Goal: Information Seeking & Learning: Learn about a topic

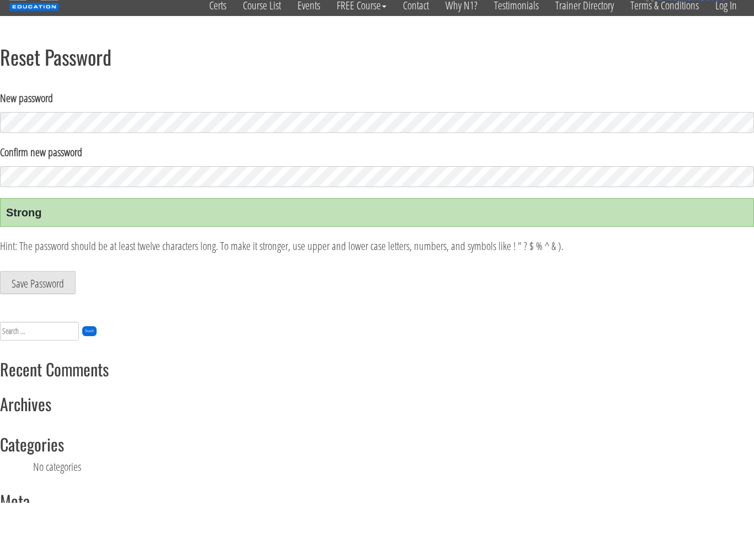
click at [38, 310] on button "Save Password" at bounding box center [38, 321] width 76 height 23
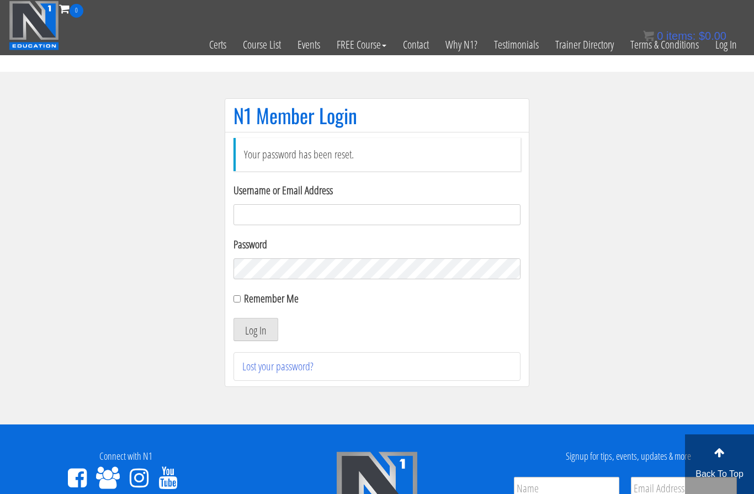
click at [385, 223] on input "Username or Email Address" at bounding box center [376, 214] width 287 height 21
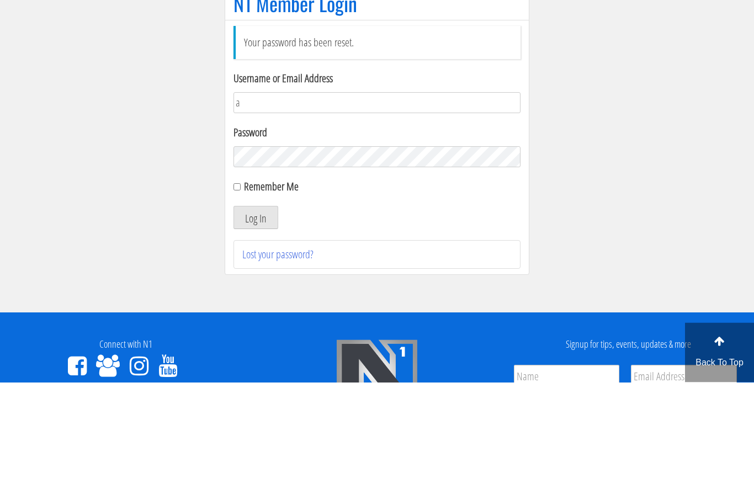
type input "[PERSON_NAME][EMAIL_ADDRESS][DOMAIN_NAME]"
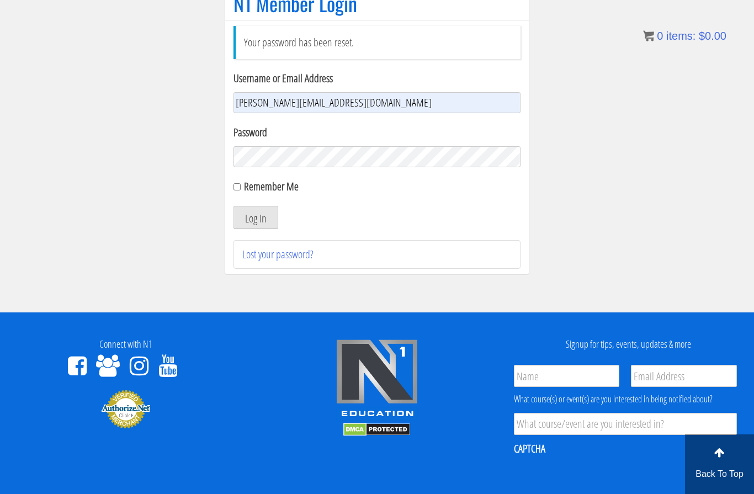
scroll to position [111, 0]
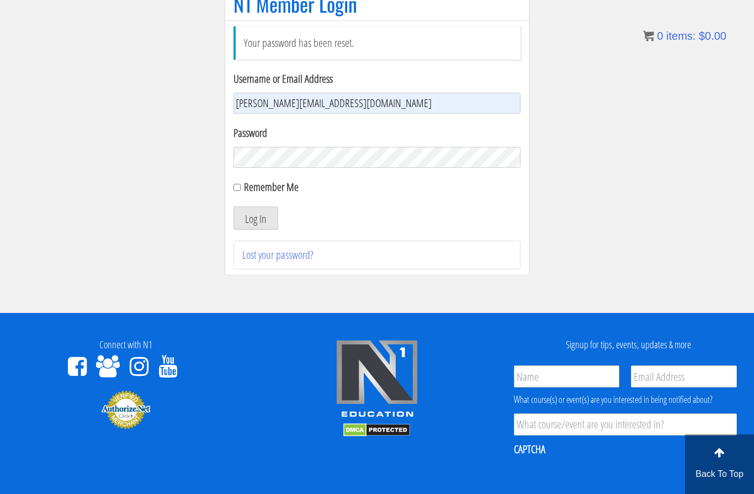
click at [574, 168] on section "N1 Member Login Your password has been reset. Username or Email Address [PERSON…" at bounding box center [377, 136] width 754 height 353
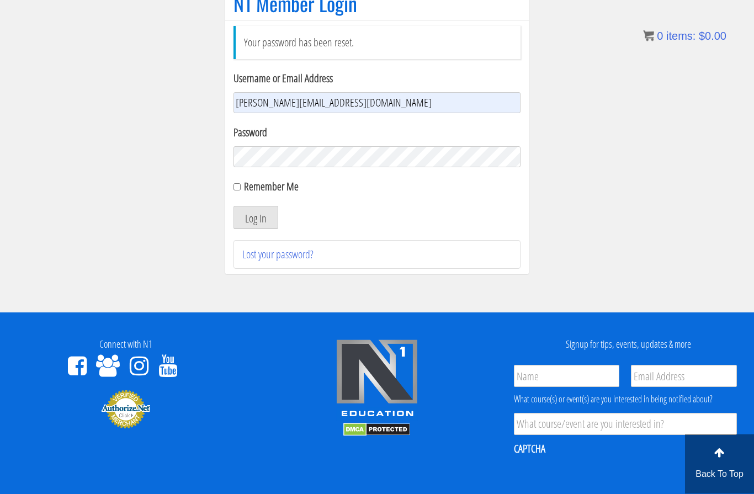
click at [245, 189] on label "Remember Me" at bounding box center [271, 186] width 55 height 15
click at [241, 189] on input "Remember Me" at bounding box center [236, 187] width 7 height 7
checkbox input "true"
click at [267, 220] on button "Log In" at bounding box center [255, 217] width 45 height 23
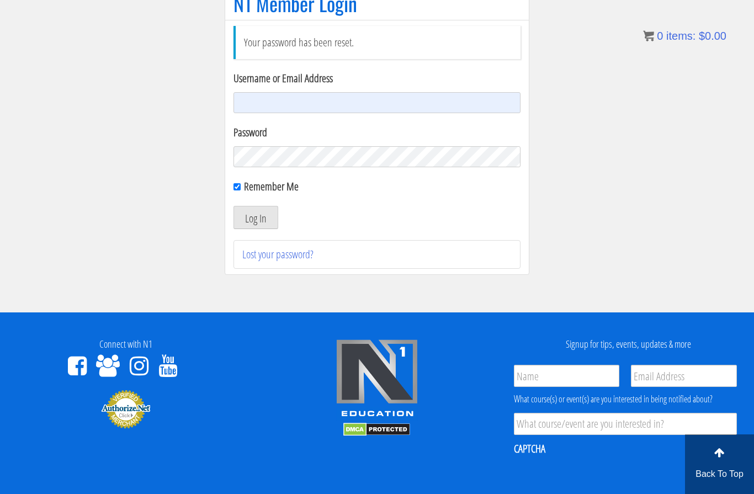
click at [349, 104] on input "Username or Email Address" at bounding box center [376, 102] width 287 height 21
click at [308, 103] on input "Username or Email Address" at bounding box center [376, 102] width 287 height 21
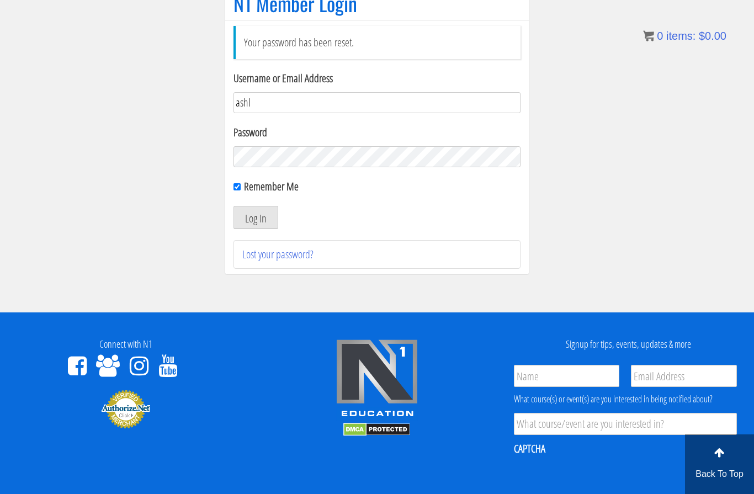
type input "ashle"
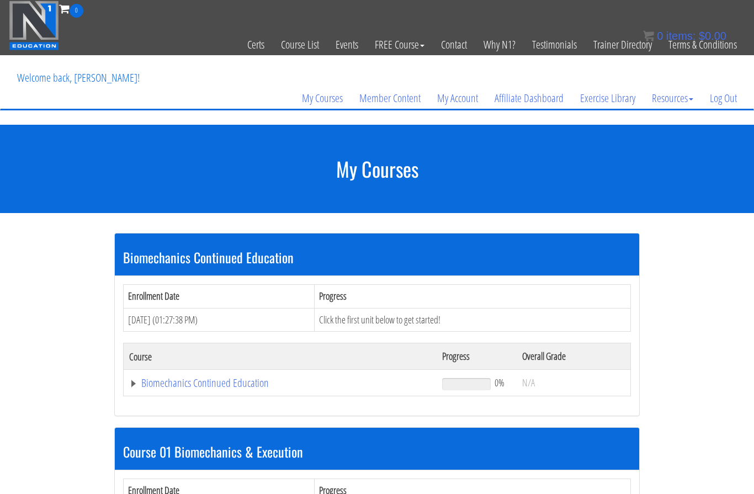
click at [205, 388] on link "Biomechanics Continued Education" at bounding box center [280, 382] width 302 height 11
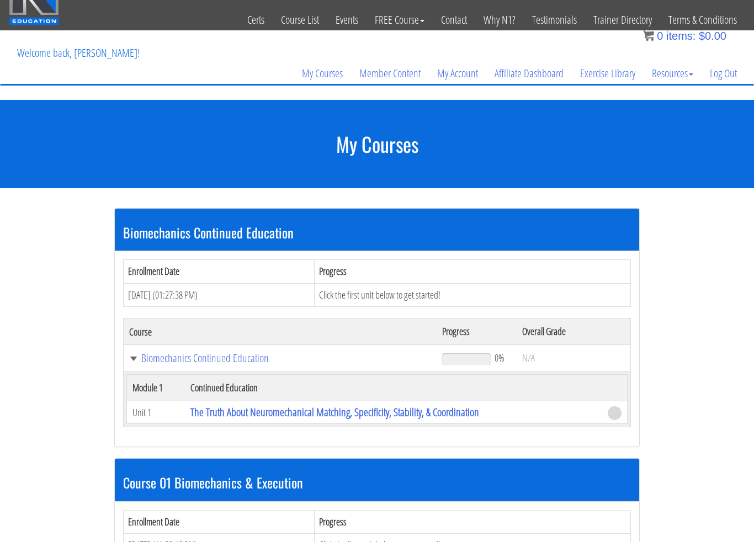
scroll to position [35, 0]
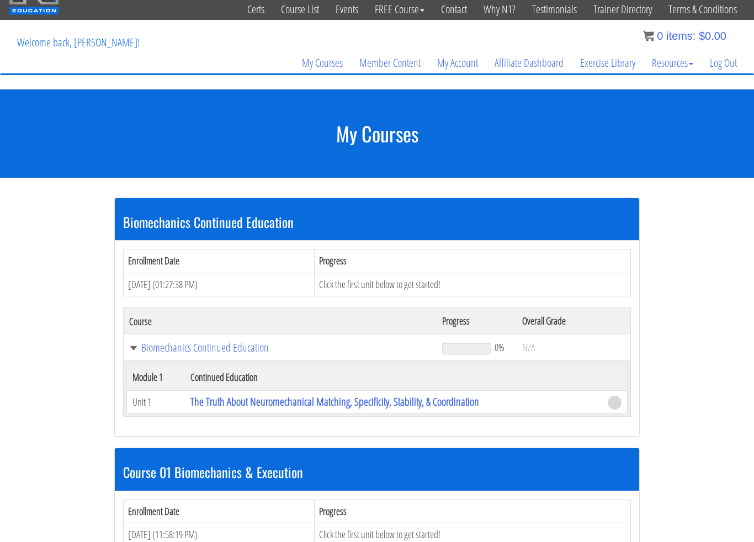
click at [244, 407] on link "The Truth About Neuromechanical Matching, Specificity, Stability, & Coordination" at bounding box center [334, 401] width 289 height 15
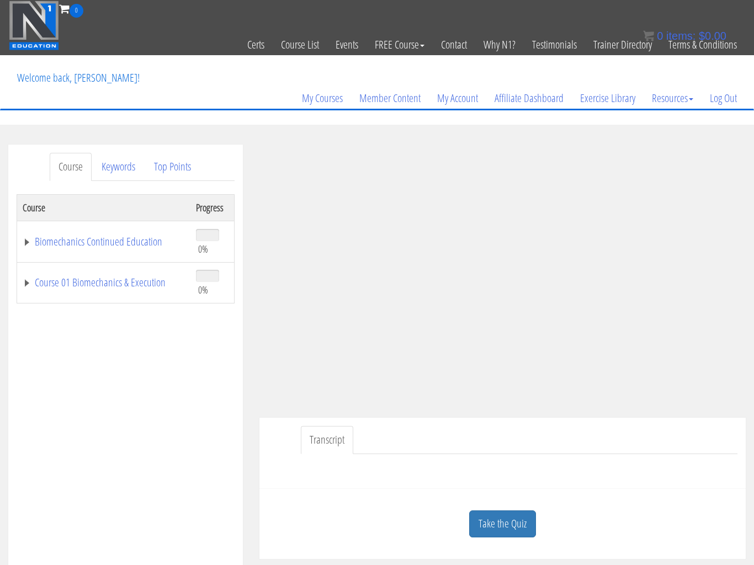
click at [145, 247] on link "Biomechanics Continued Education" at bounding box center [104, 241] width 162 height 11
